Goal: Task Accomplishment & Management: Complete application form

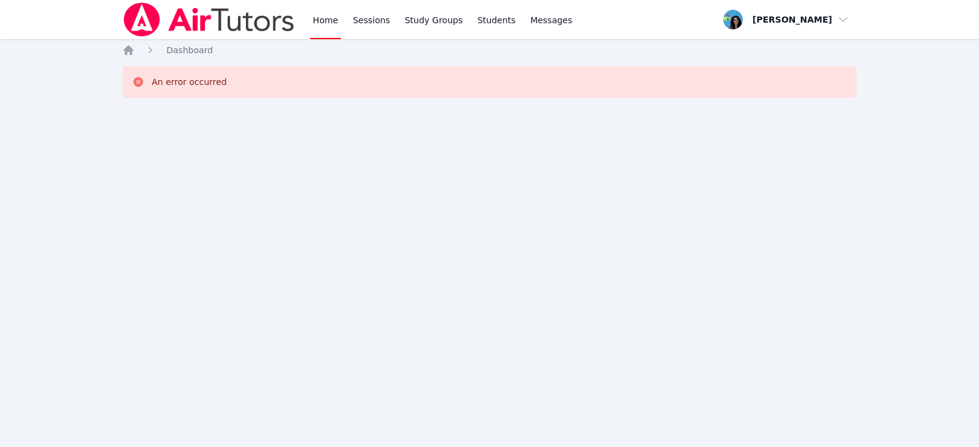
click at [344, 15] on div "Home Sessions Study Groups Students Messages" at bounding box center [442, 19] width 264 height 39
click at [361, 18] on link "Sessions" at bounding box center [372, 19] width 42 height 39
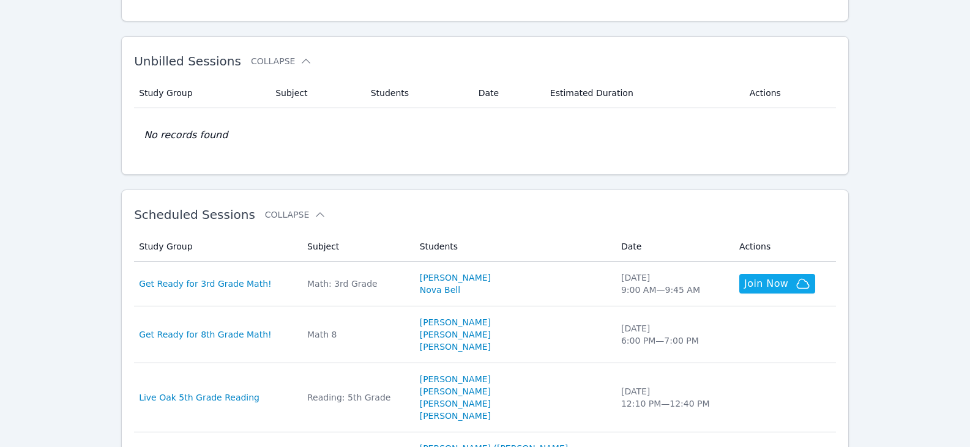
scroll to position [306, 0]
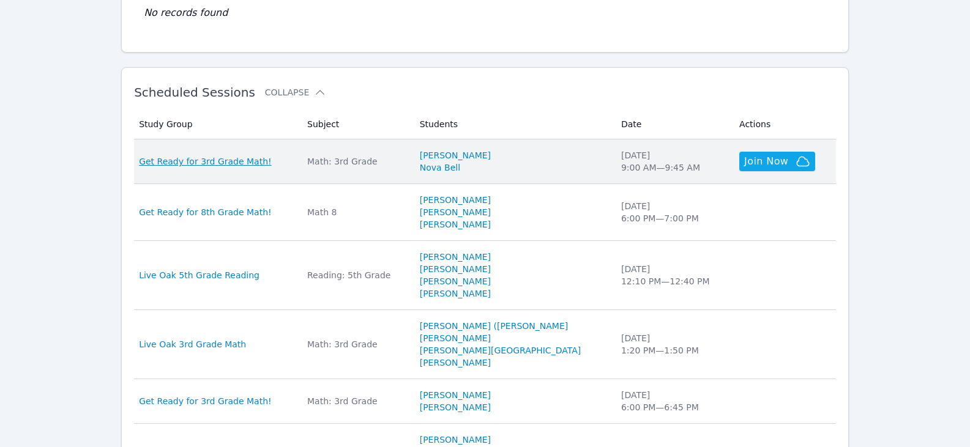
click at [219, 155] on span "Get Ready for 3rd Grade Math!" at bounding box center [205, 161] width 133 height 12
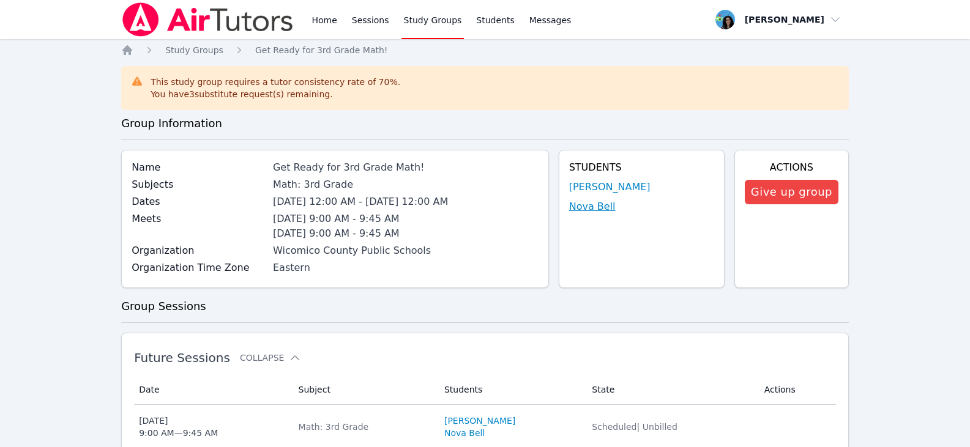
click at [599, 211] on link "Nova Bell" at bounding box center [592, 207] width 47 height 15
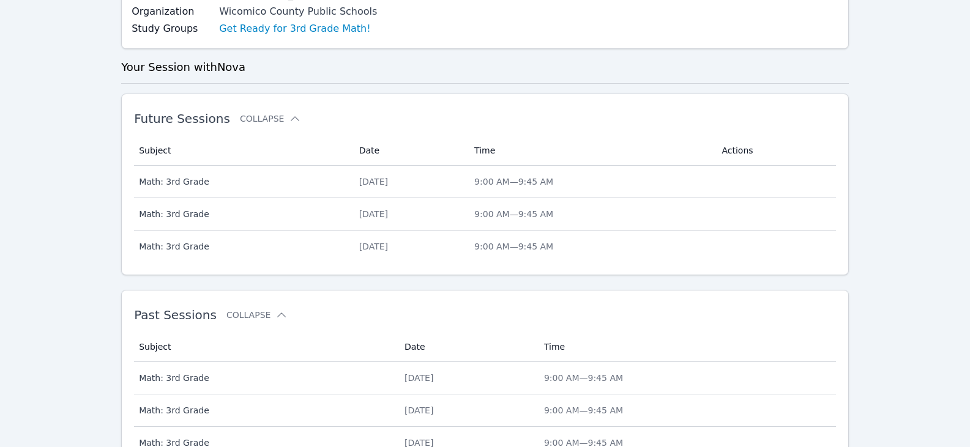
scroll to position [403, 0]
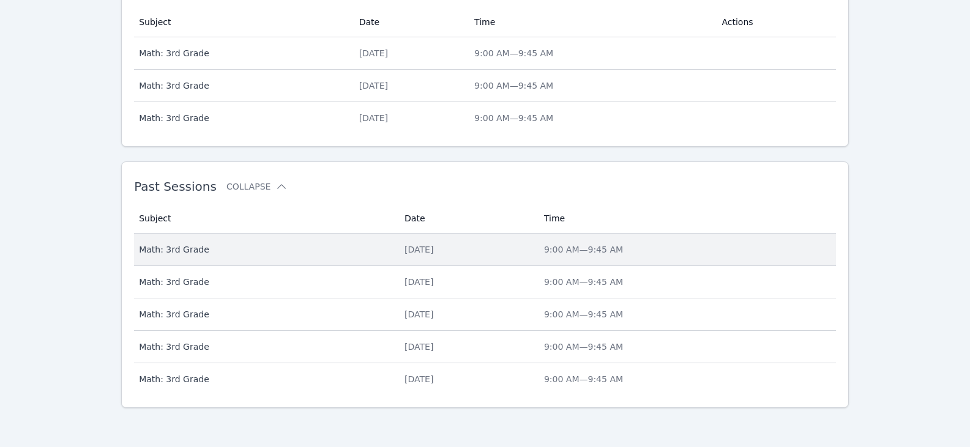
click at [405, 252] on div "[DATE]" at bounding box center [467, 250] width 125 height 12
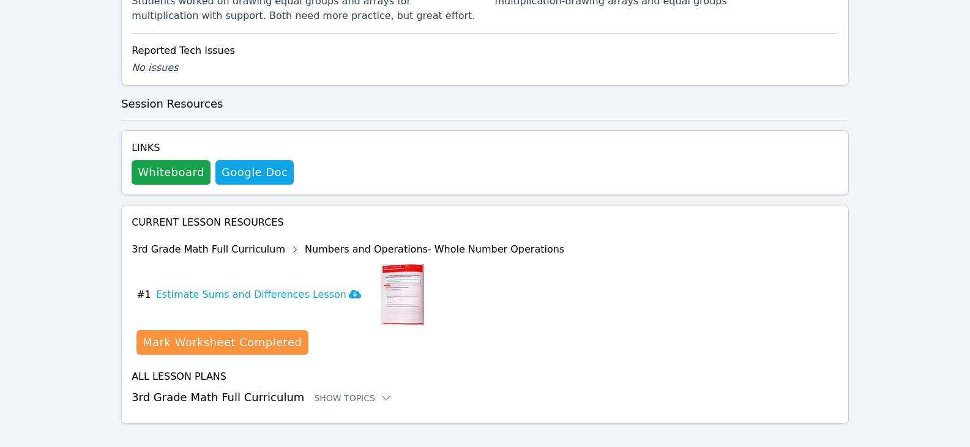
scroll to position [538, 0]
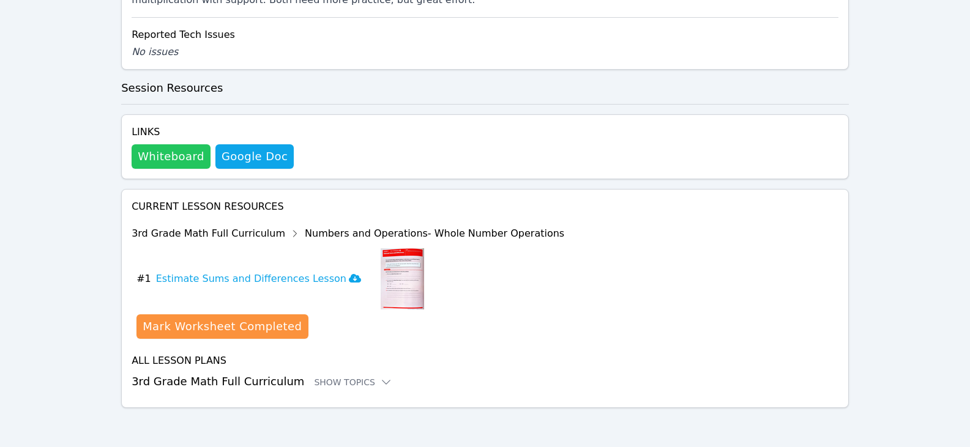
click at [181, 158] on button "Whiteboard" at bounding box center [171, 156] width 79 height 24
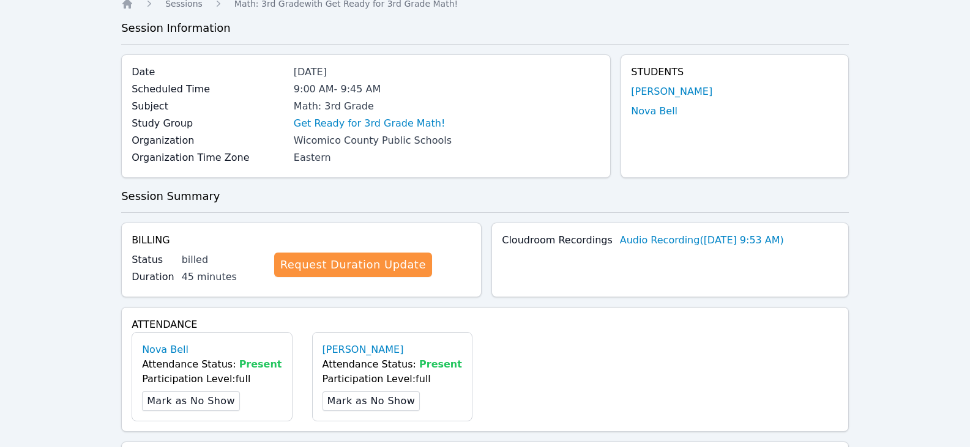
scroll to position [0, 0]
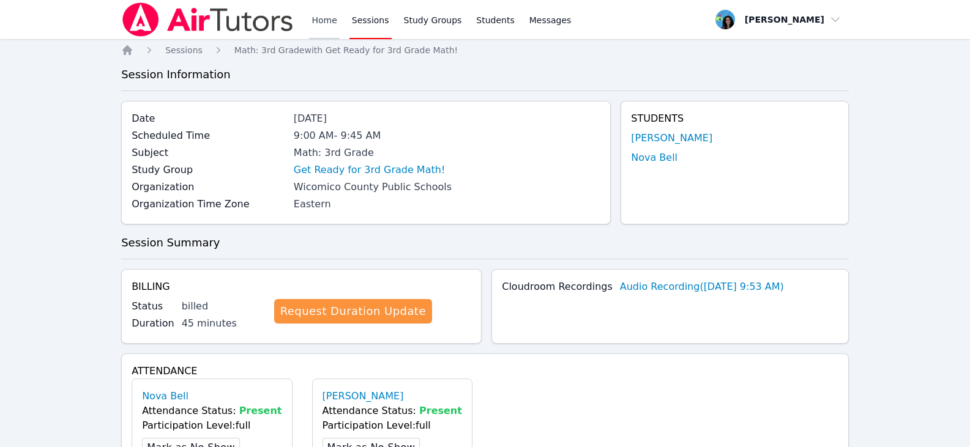
click at [322, 16] on link "Home" at bounding box center [324, 19] width 30 height 39
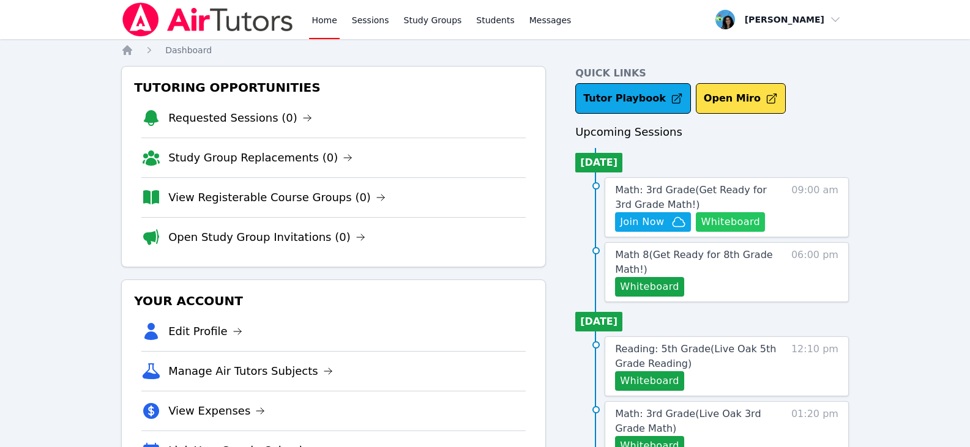
click at [738, 223] on button "Whiteboard" at bounding box center [730, 222] width 69 height 20
click at [657, 228] on span "Join Now" at bounding box center [642, 222] width 44 height 15
drag, startPoint x: 369, startPoint y: 25, endPoint x: 381, endPoint y: 28, distance: 12.5
click at [369, 25] on link "Sessions" at bounding box center [371, 19] width 42 height 39
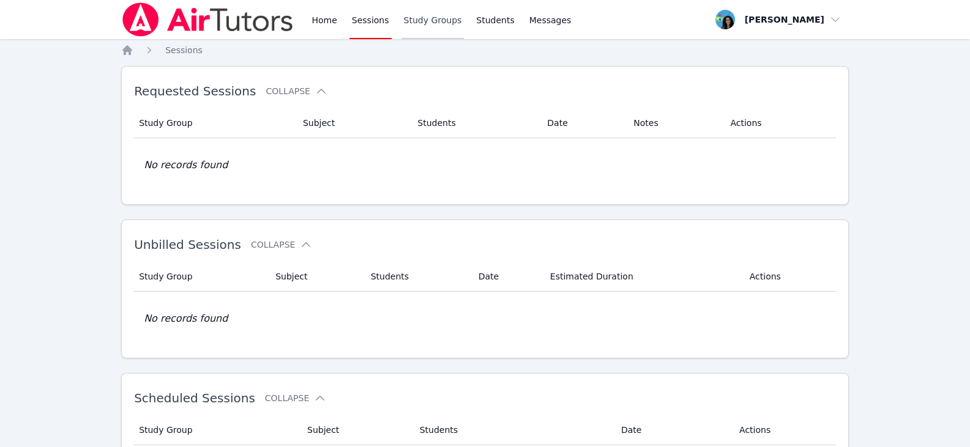
click at [422, 23] on link "Study Groups" at bounding box center [433, 19] width 63 height 39
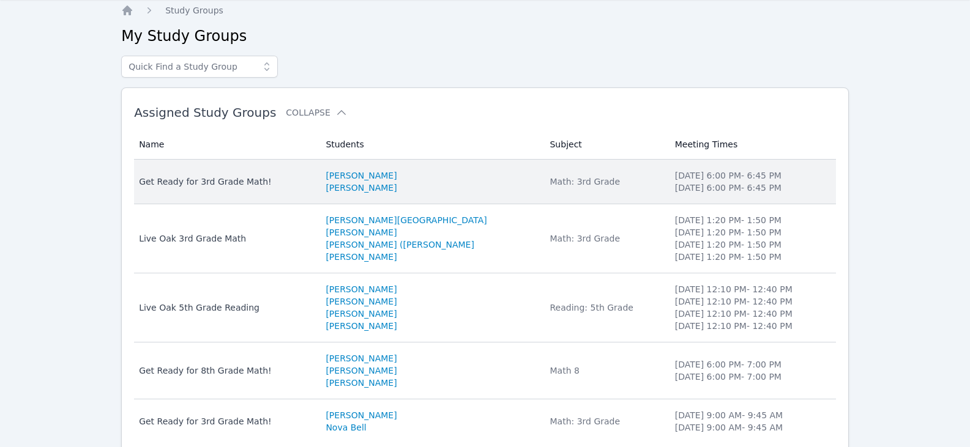
scroll to position [88, 0]
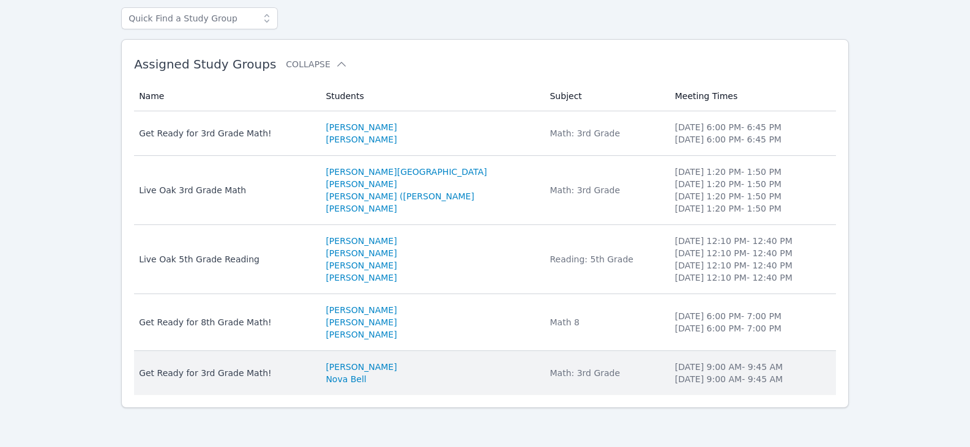
click at [251, 372] on div "Get Ready for 3rd Grade Math!" at bounding box center [225, 373] width 172 height 12
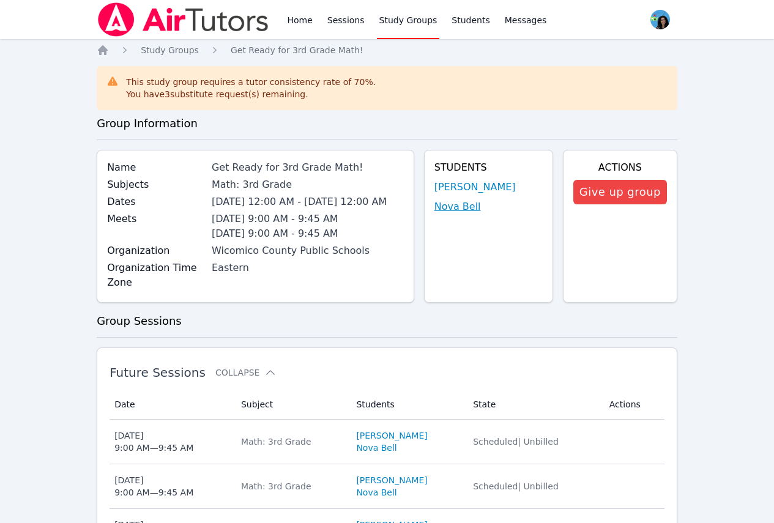
click at [453, 211] on link "Nova Bell" at bounding box center [458, 207] width 47 height 15
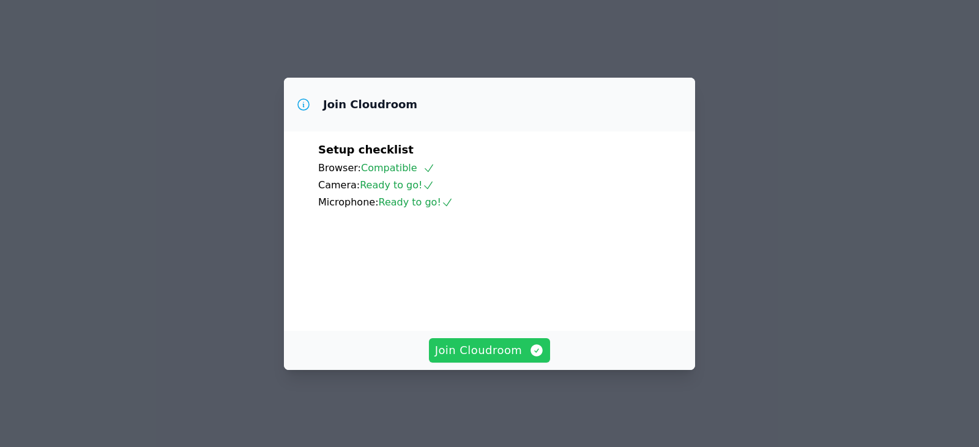
click at [521, 359] on span "Join Cloudroom" at bounding box center [490, 350] width 110 height 17
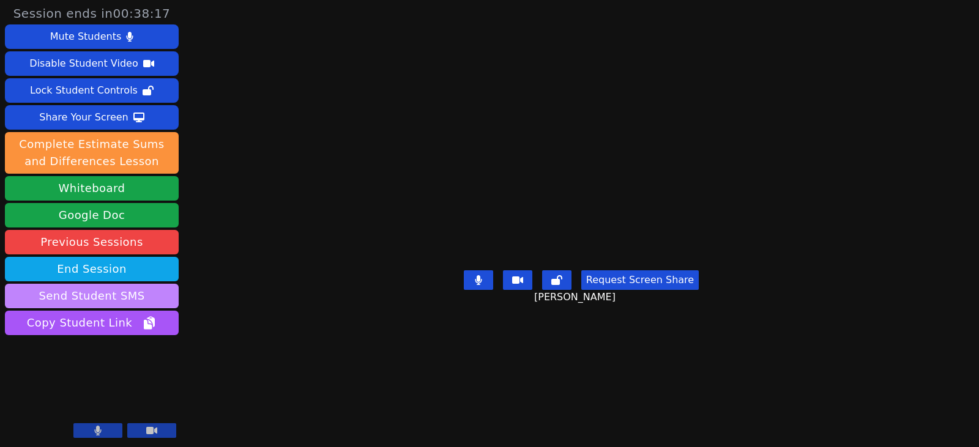
click at [132, 299] on button "Send Student SMS" at bounding box center [92, 296] width 174 height 24
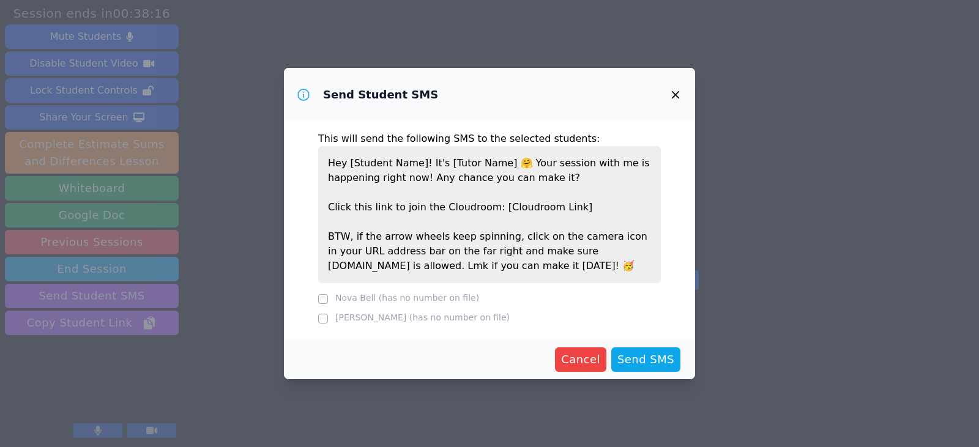
scroll to position [2, 0]
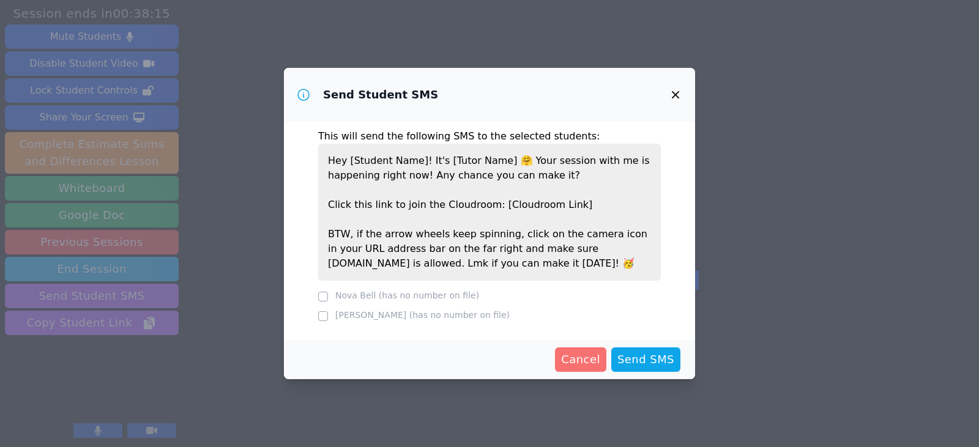
click at [594, 365] on span "Cancel" at bounding box center [580, 359] width 39 height 17
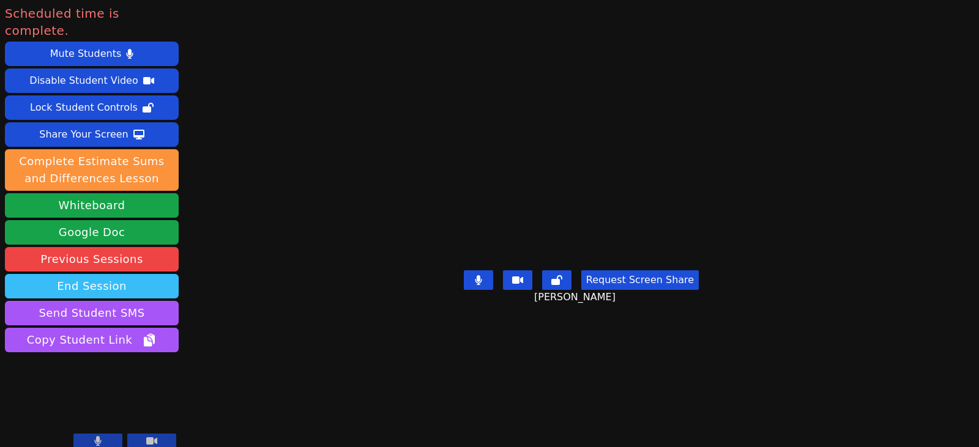
click at [160, 274] on button "End Session" at bounding box center [92, 286] width 174 height 24
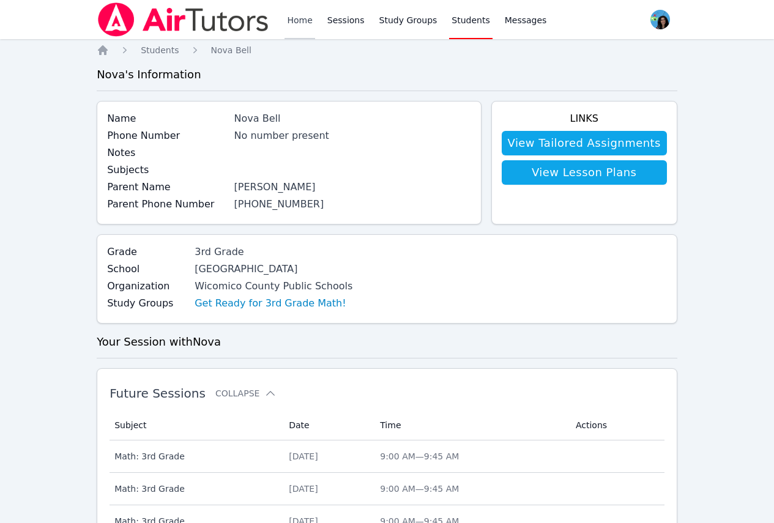
click at [289, 32] on link "Home" at bounding box center [300, 19] width 30 height 39
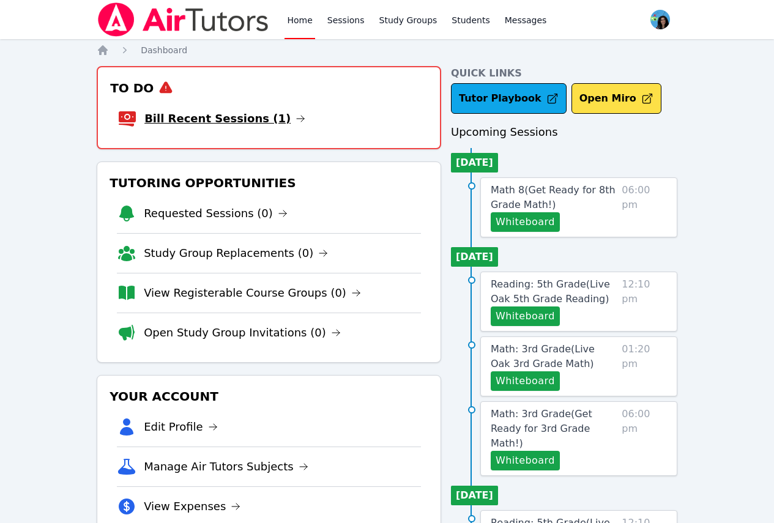
click at [296, 120] on icon at bounding box center [301, 119] width 10 height 10
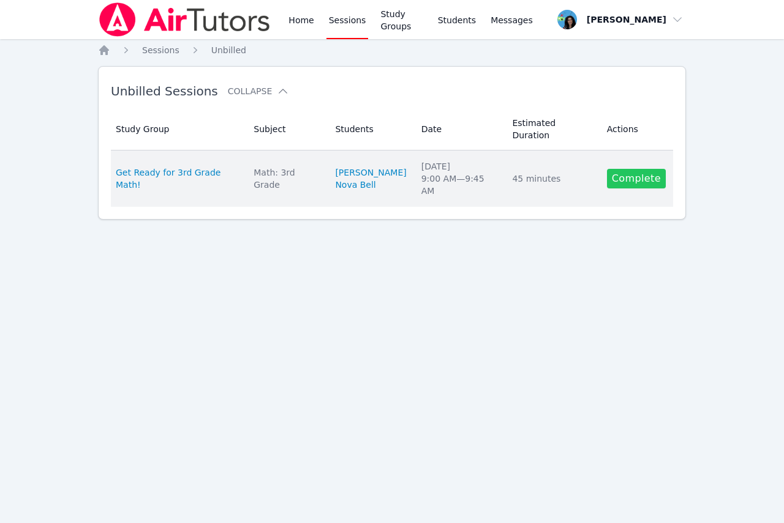
click at [651, 169] on link "Complete" at bounding box center [636, 179] width 59 height 20
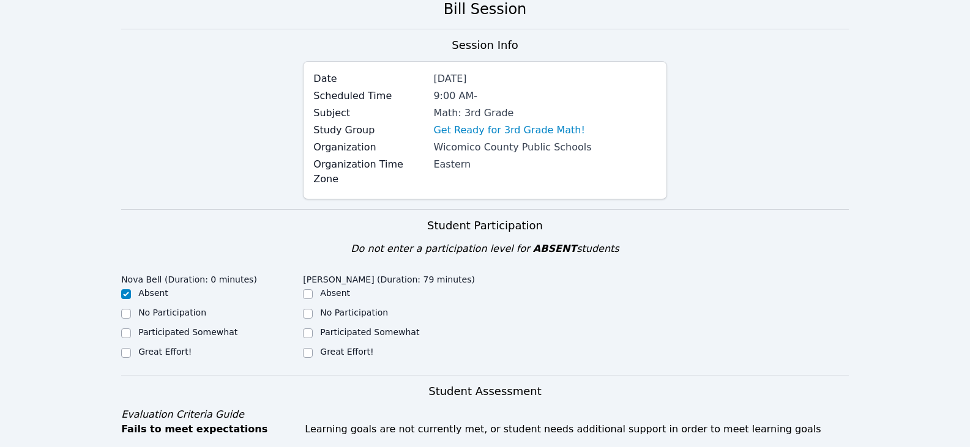
scroll to position [122, 0]
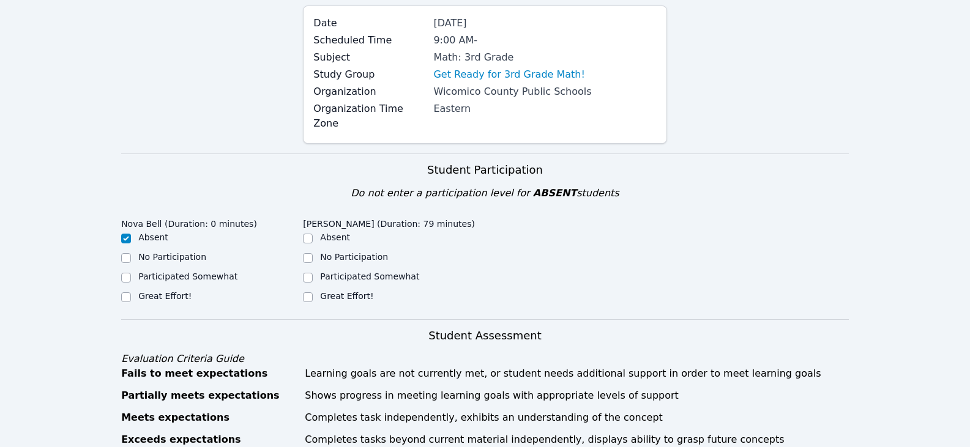
click at [350, 291] on label "Great Effort!" at bounding box center [346, 296] width 53 height 10
click at [313, 293] on input "Great Effort!" at bounding box center [308, 298] width 10 height 10
checkbox input "true"
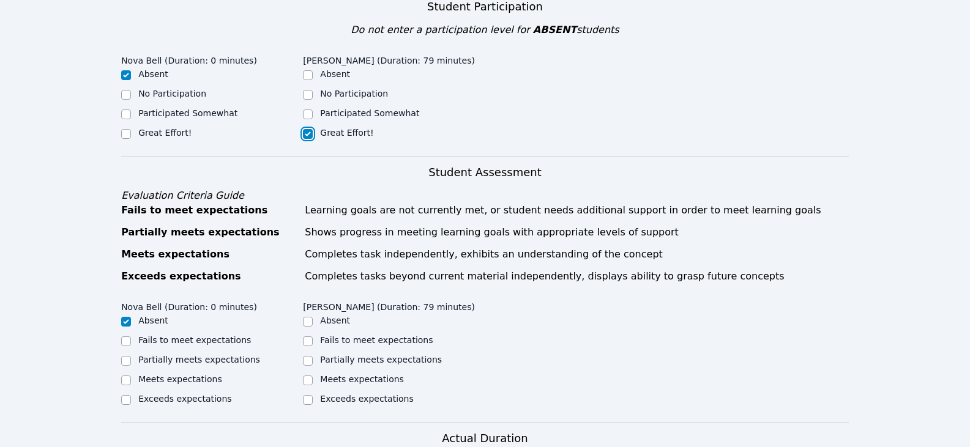
scroll to position [306, 0]
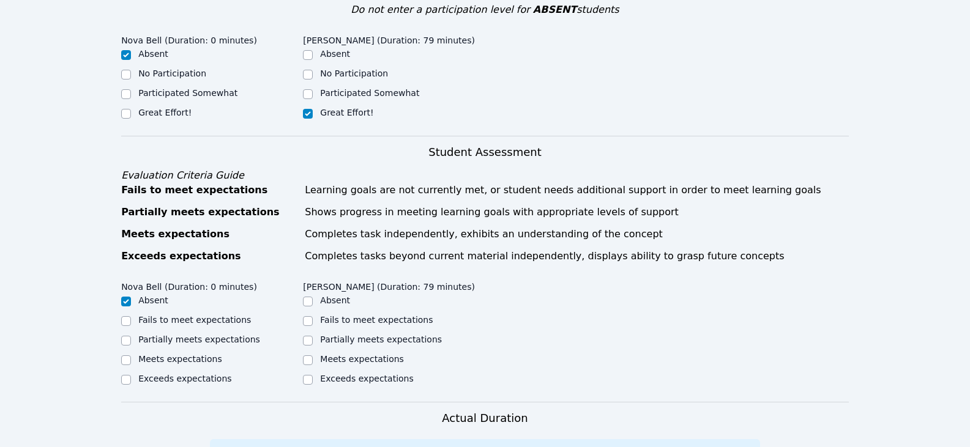
click at [373, 335] on label "Partially meets expectations" at bounding box center [381, 340] width 122 height 10
click at [313, 336] on input "Partially meets expectations" at bounding box center [308, 341] width 10 height 10
checkbox input "true"
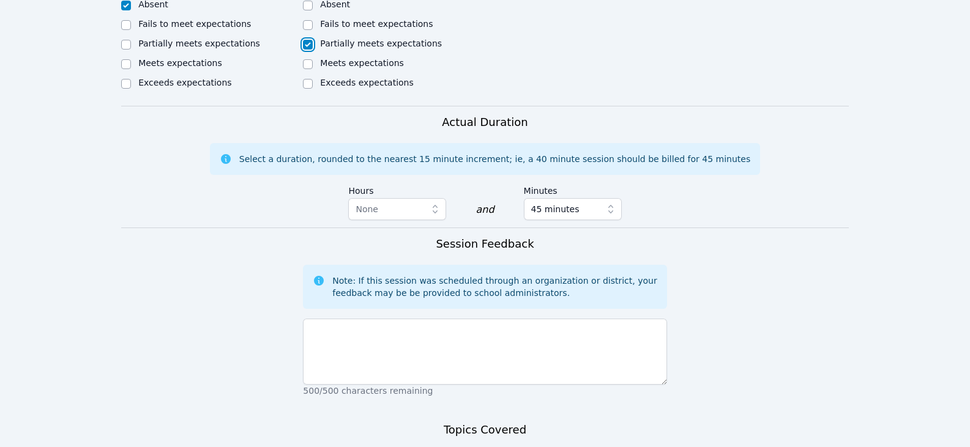
scroll to position [612, 0]
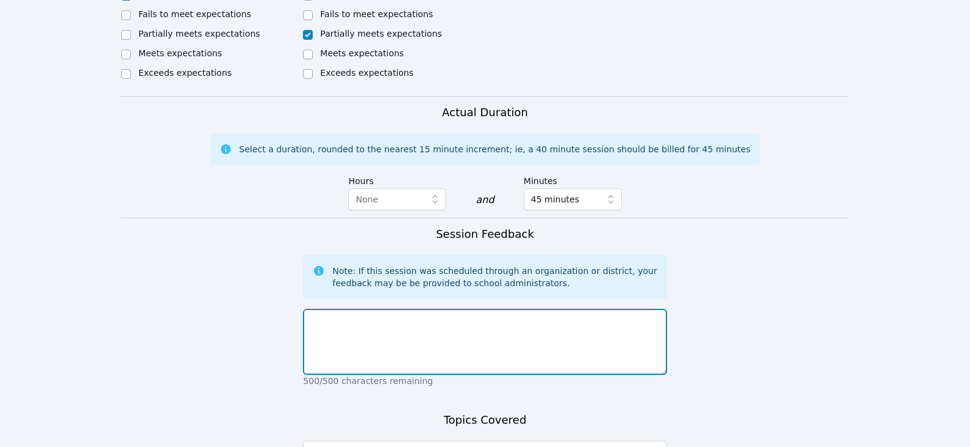
click at [456, 322] on textarea at bounding box center [485, 342] width 364 height 66
type textarea "H"
click at [452, 324] on textarea "Nova was not feeling well per her mom. Havilyn worked o" at bounding box center [485, 342] width 364 height 66
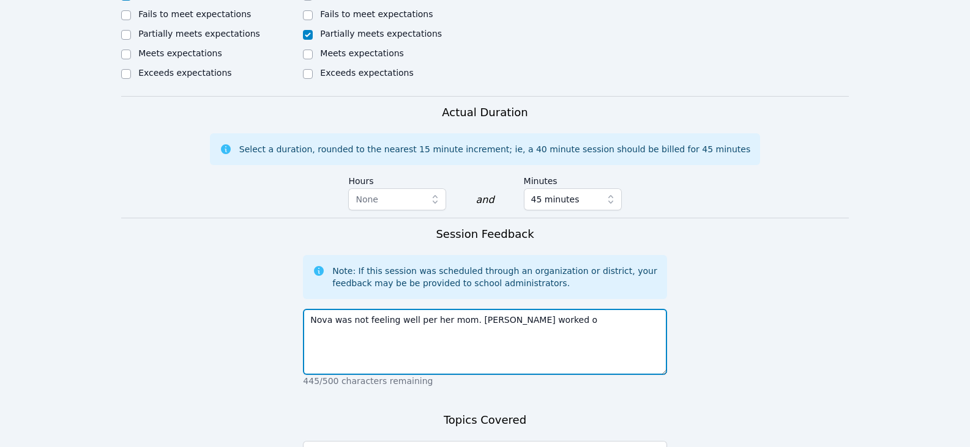
click at [452, 324] on textarea "Nova was not feeling well per her mom. Havilyn worked o" at bounding box center [485, 342] width 364 height 66
click at [548, 324] on textarea "Nova was not feeling well per her mom. Havilyn worked o" at bounding box center [485, 342] width 364 height 66
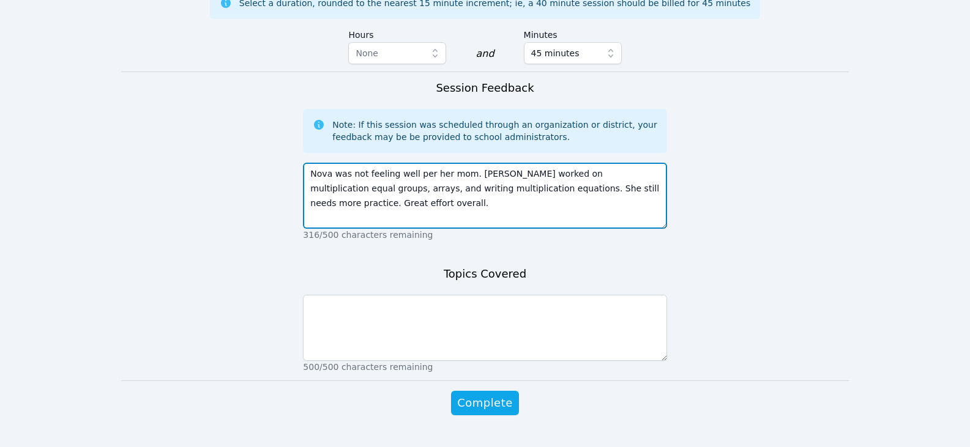
scroll to position [771, 0]
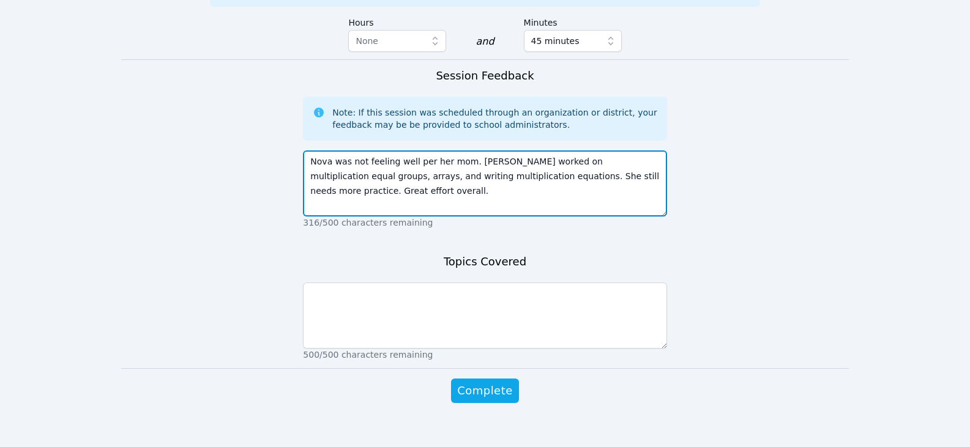
type textarea "Nova was not feeling well per her mom. Havilyn worked on multiplication equal g…"
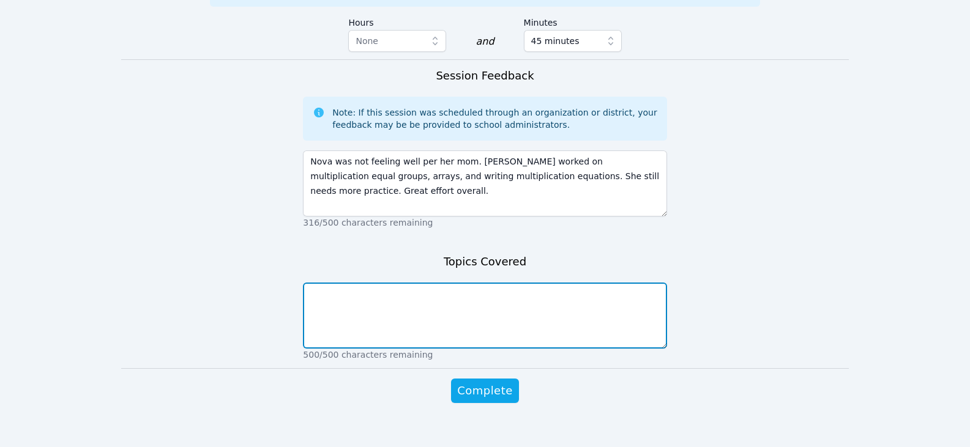
click at [494, 324] on textarea at bounding box center [485, 316] width 364 height 66
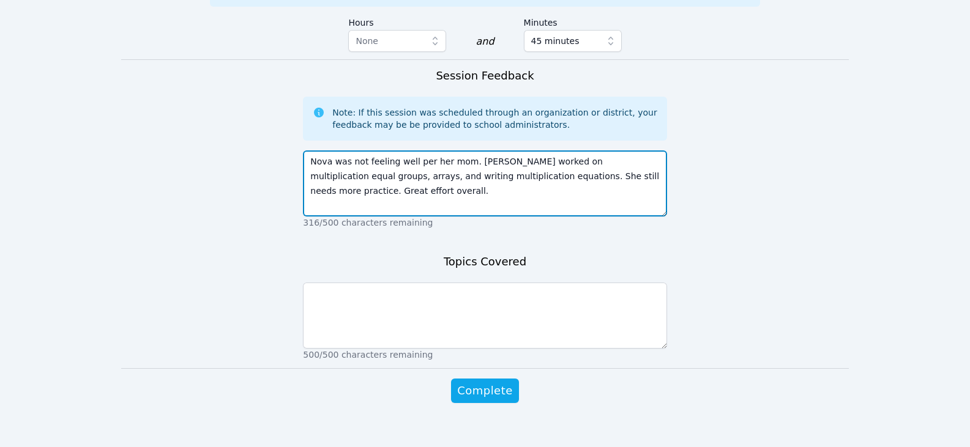
click at [451, 183] on textarea "Nova was not feeling well per her mom. Havilyn worked on multiplication equal g…" at bounding box center [485, 184] width 364 height 66
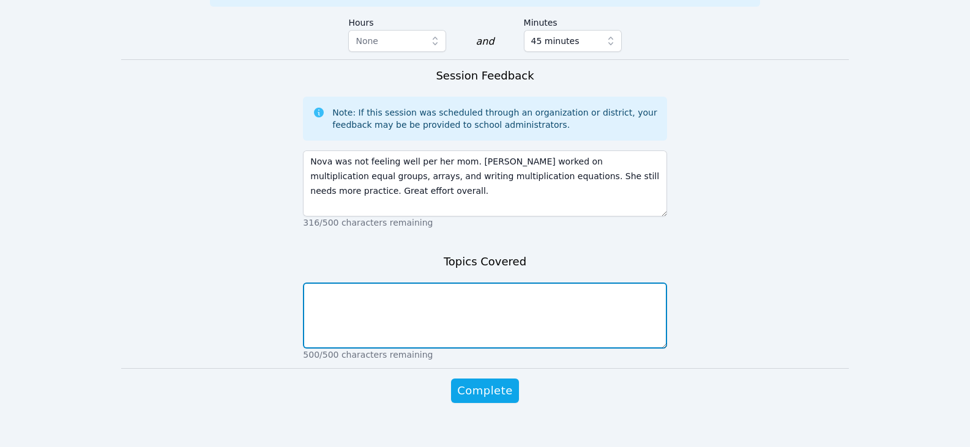
drag, startPoint x: 414, startPoint y: 290, endPoint x: 400, endPoint y: 275, distance: 19.9
click at [413, 291] on textarea at bounding box center [485, 316] width 364 height 66
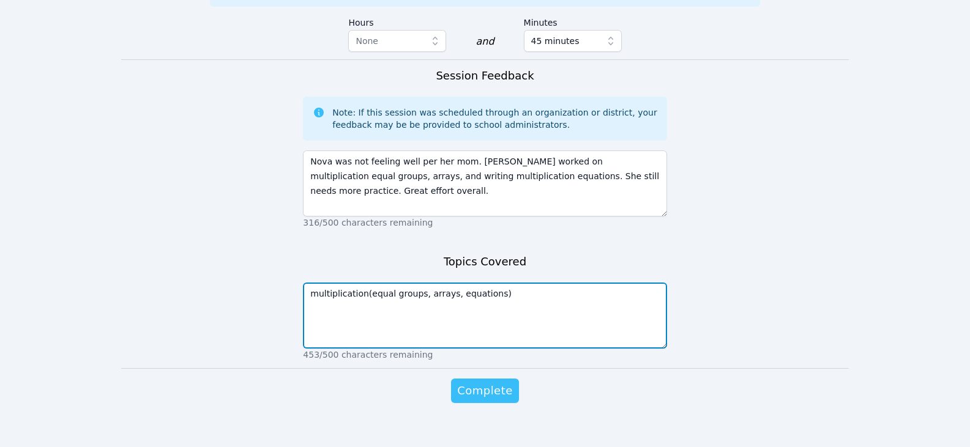
type textarea "multiplication(equal groups, arrays, equations)"
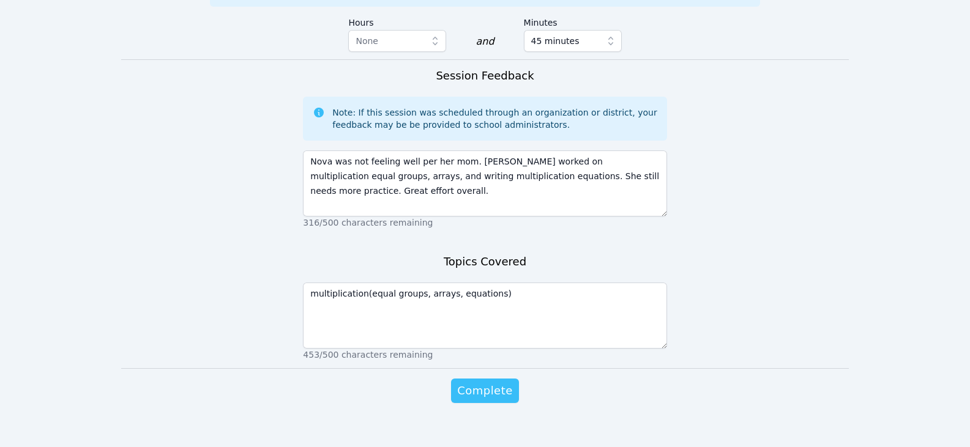
click at [511, 379] on button "Complete" at bounding box center [484, 391] width 67 height 24
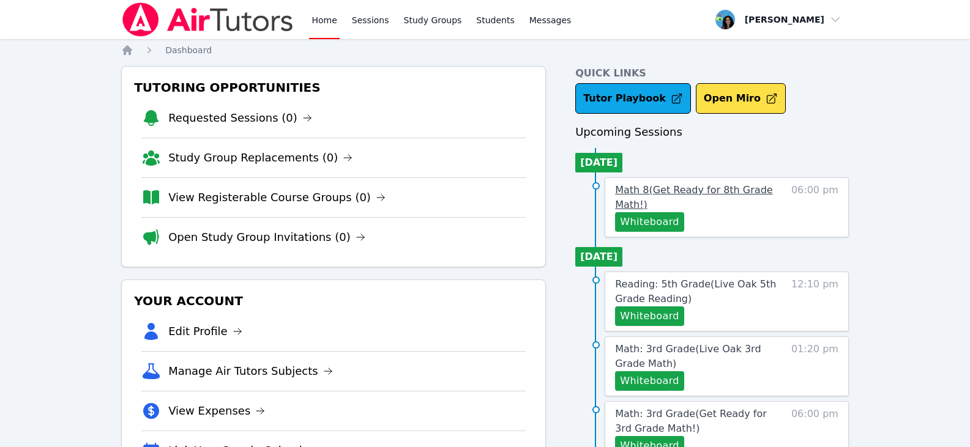
click at [655, 192] on span "Math 8 ( Get Ready for 8th Grade Math! )" at bounding box center [693, 197] width 157 height 26
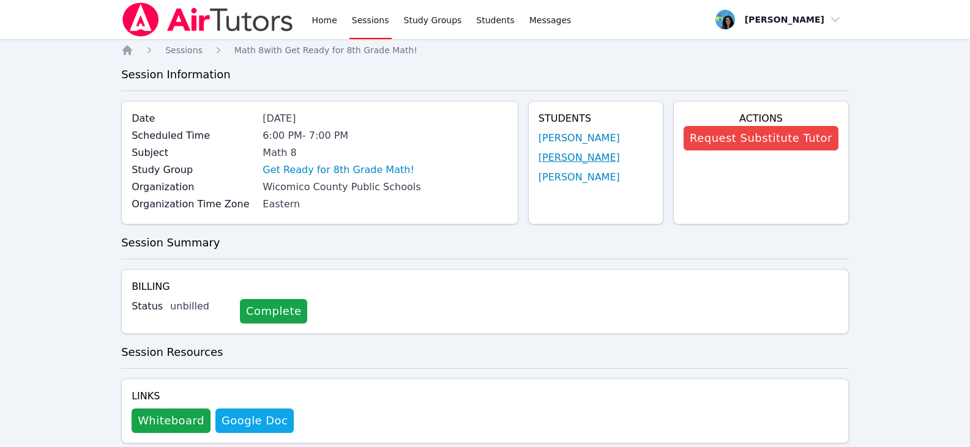
click at [582, 157] on link "[PERSON_NAME]" at bounding box center [579, 158] width 81 height 15
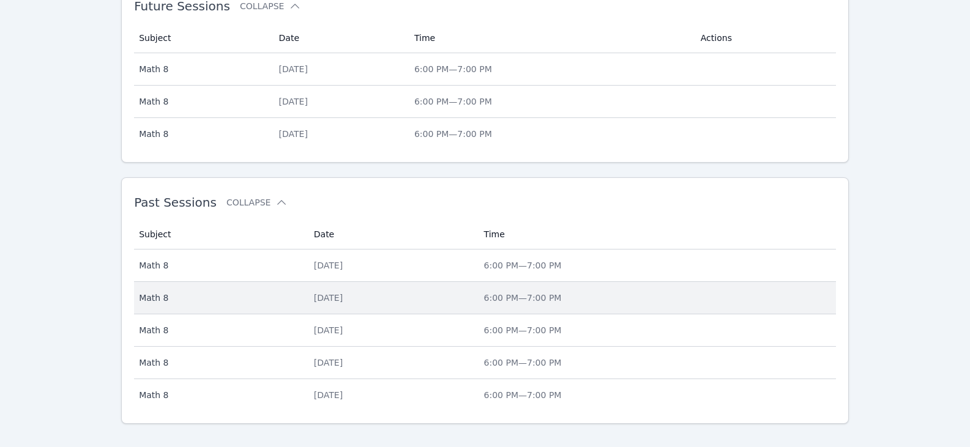
scroll to position [413, 0]
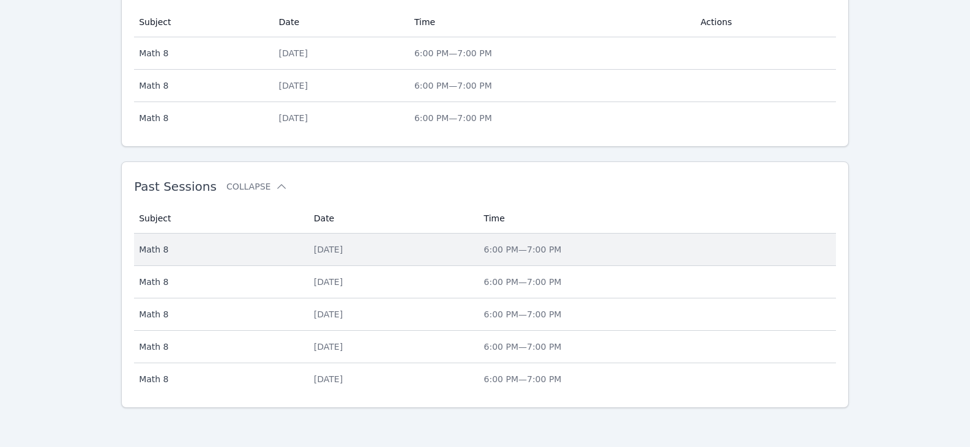
click at [331, 252] on div "[DATE]" at bounding box center [391, 250] width 155 height 12
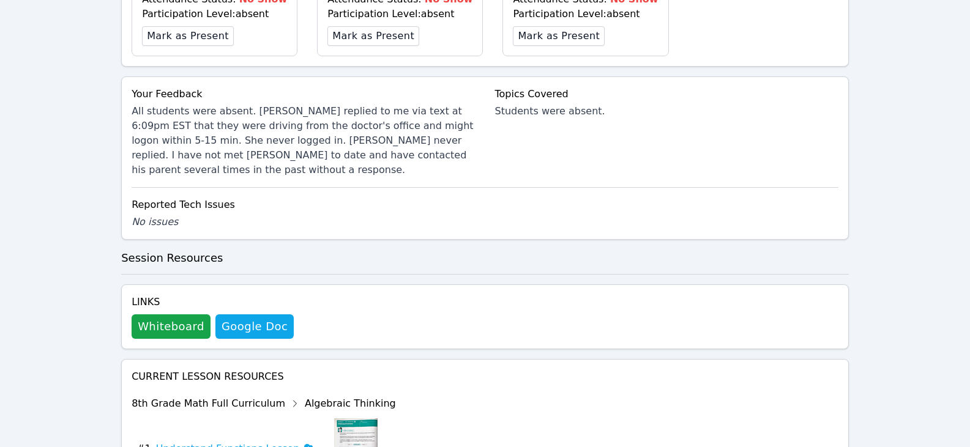
scroll to position [428, 0]
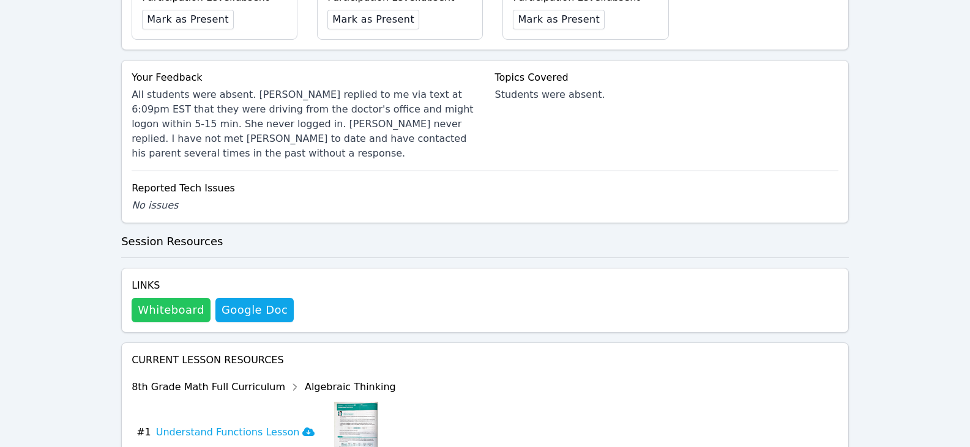
click at [165, 298] on button "Whiteboard" at bounding box center [171, 310] width 79 height 24
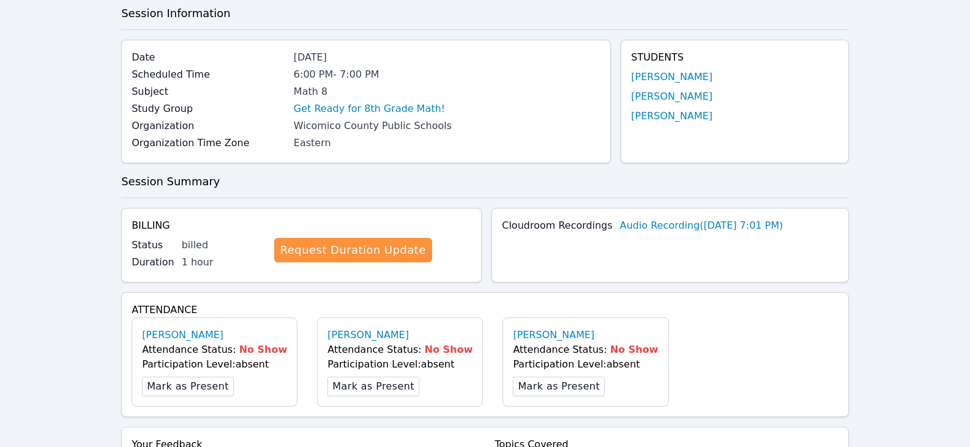
scroll to position [0, 0]
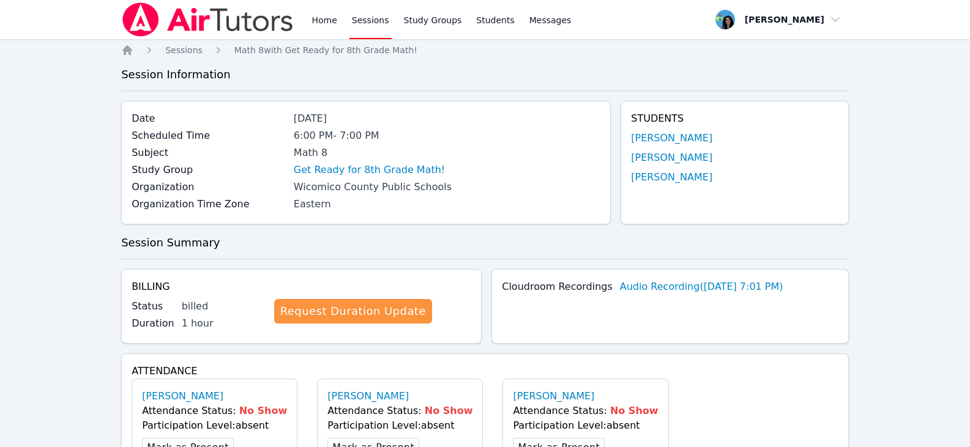
click at [370, 18] on link "Sessions" at bounding box center [371, 19] width 42 height 39
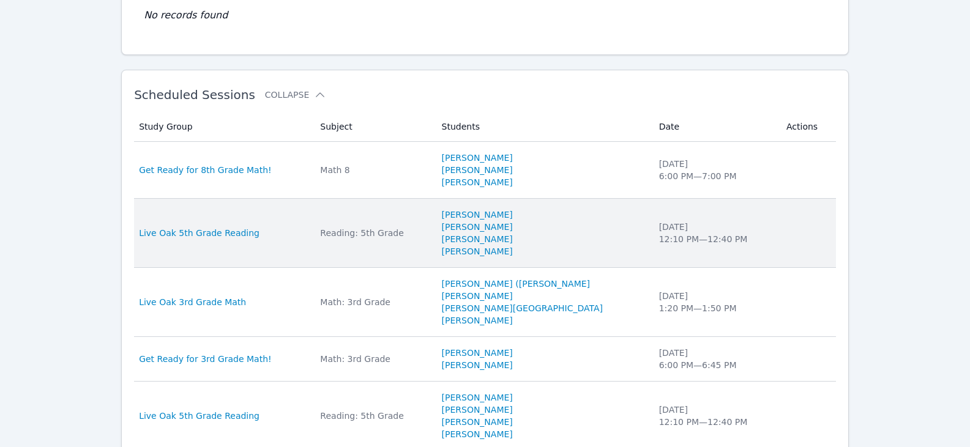
scroll to position [306, 0]
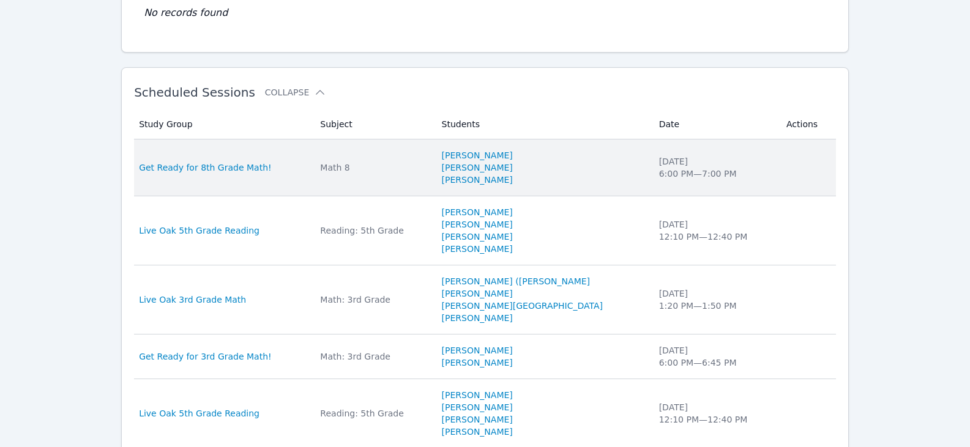
click at [372, 173] on div "Math 8" at bounding box center [373, 168] width 107 height 12
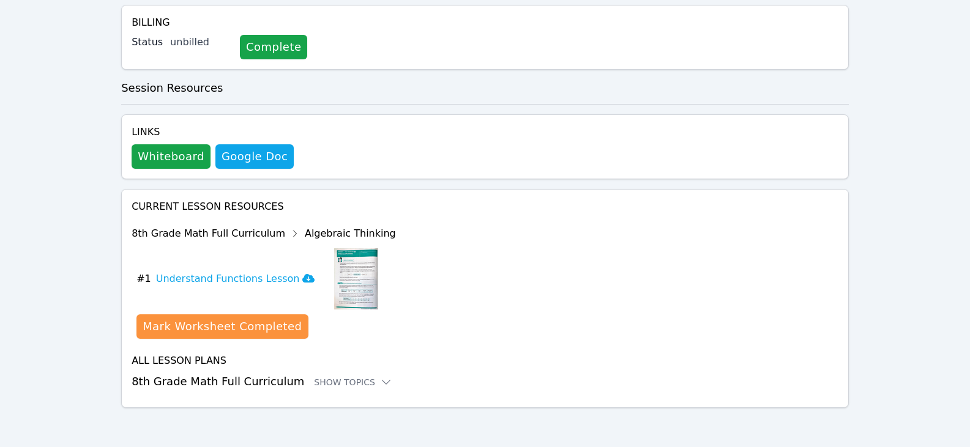
scroll to position [264, 0]
click at [161, 155] on button "Whiteboard" at bounding box center [171, 156] width 79 height 24
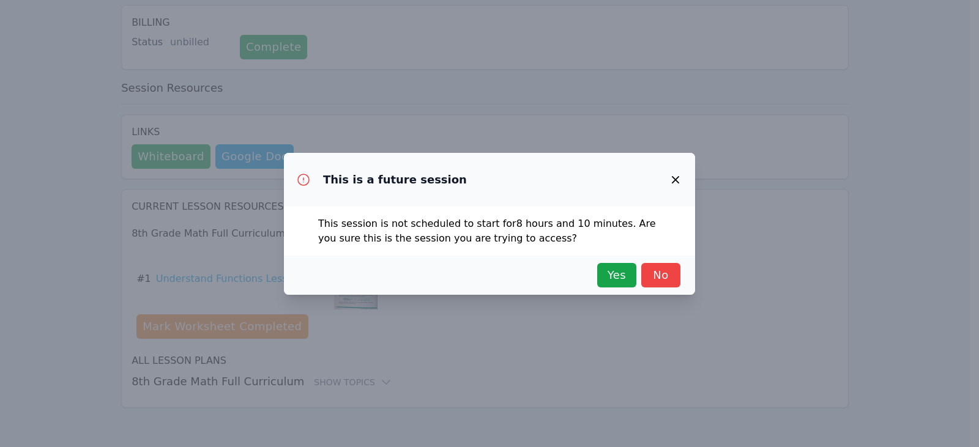
click at [676, 184] on icon "button" at bounding box center [675, 180] width 15 height 15
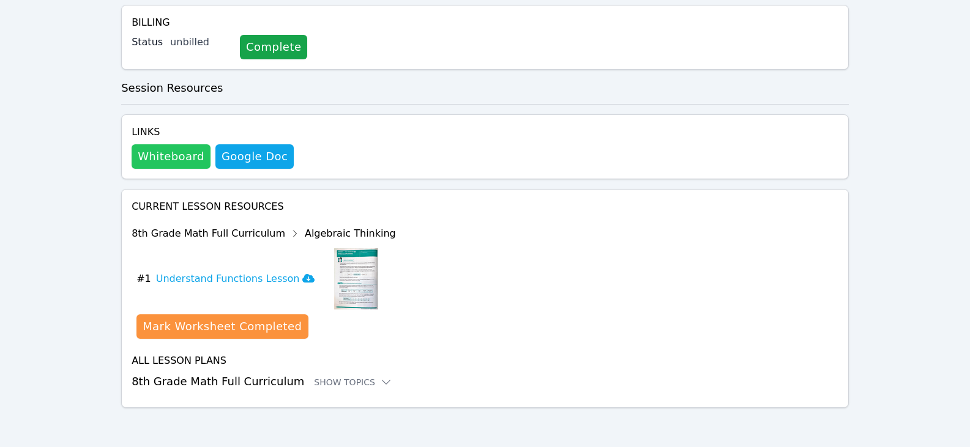
click at [160, 159] on button "Whiteboard" at bounding box center [171, 156] width 79 height 24
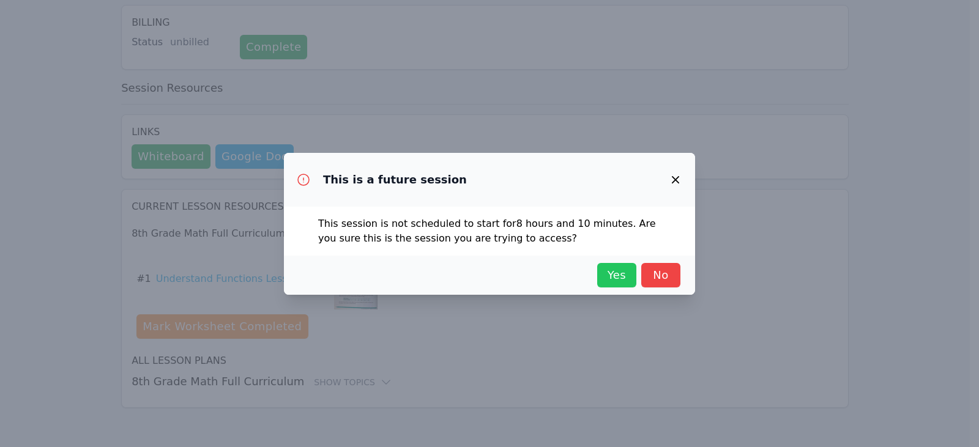
click at [617, 278] on span "Yes" at bounding box center [617, 275] width 27 height 17
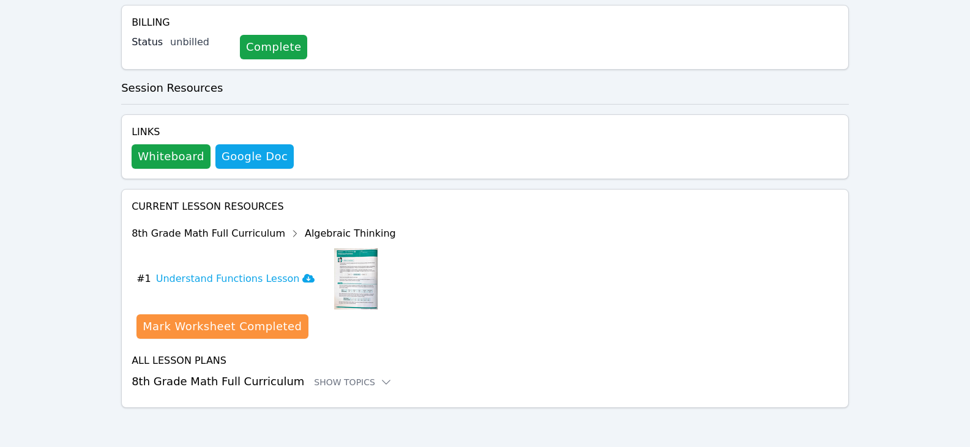
click at [546, 116] on div "Links Whiteboard Hidden Google Doc" at bounding box center [485, 146] width 728 height 65
